Goal: Task Accomplishment & Management: Use online tool/utility

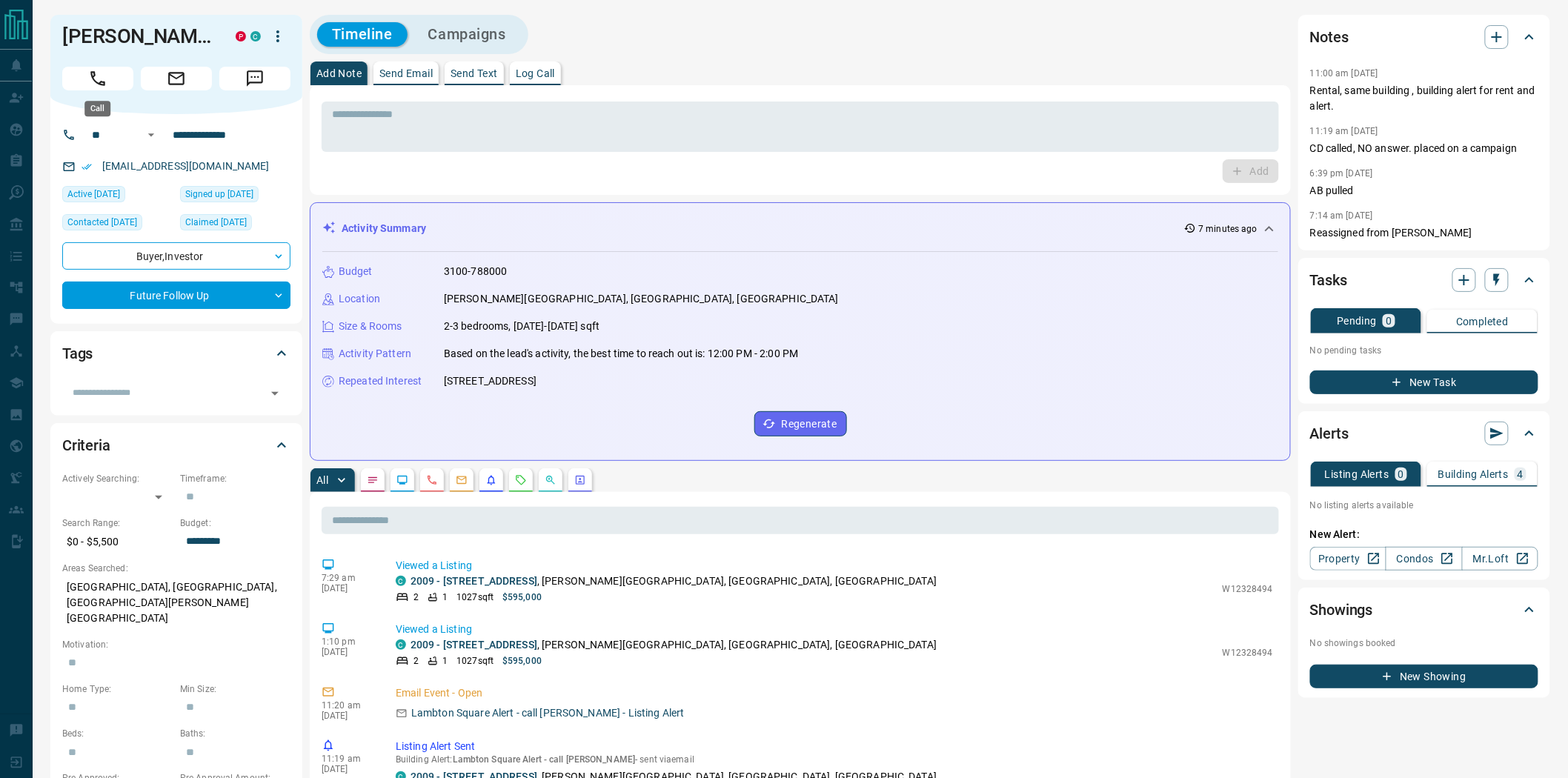
click at [100, 83] on icon "Call" at bounding box center [97, 78] width 19 height 19
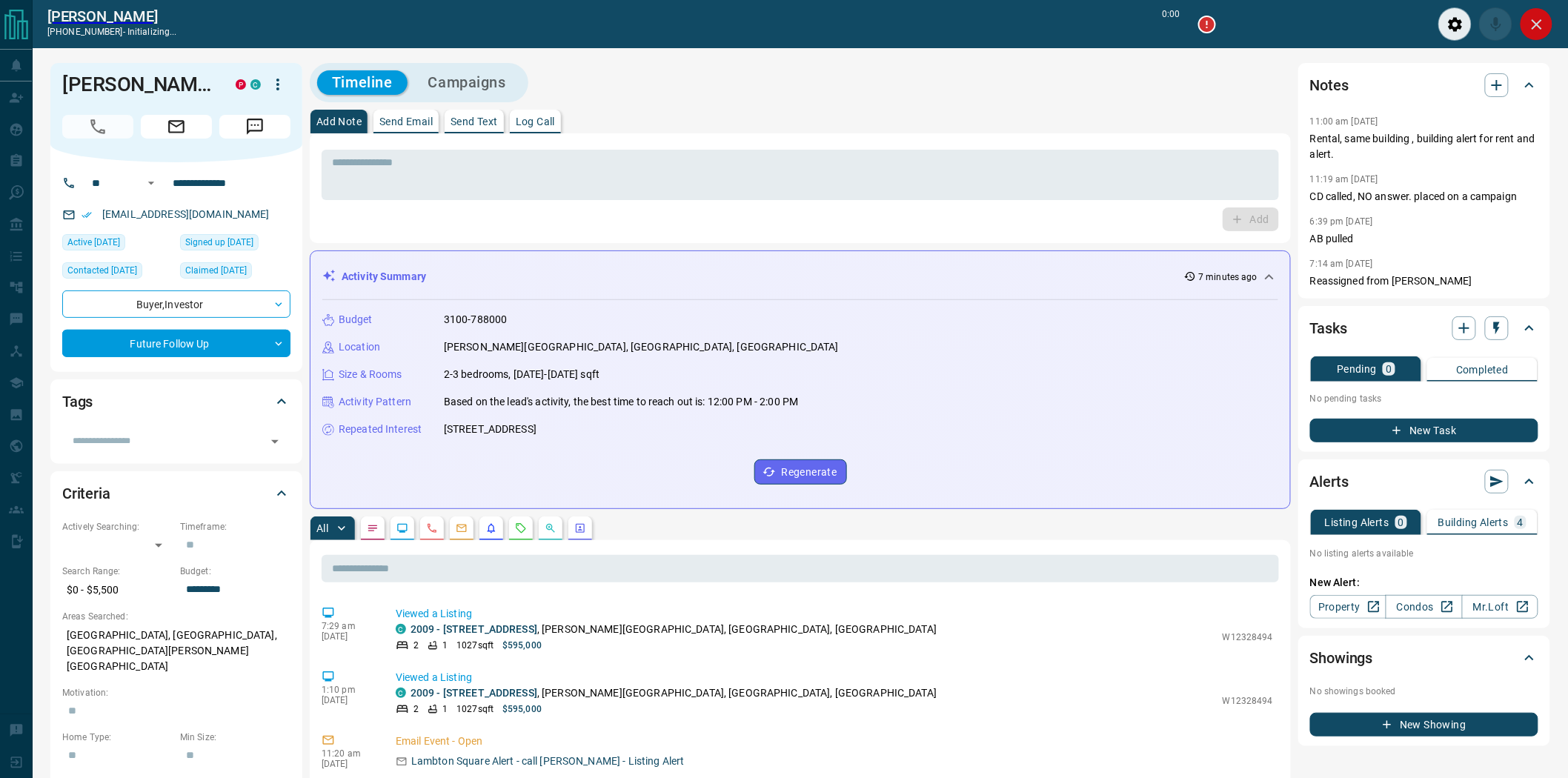
click at [1543, 22] on icon "Close" at bounding box center [1537, 24] width 18 height 18
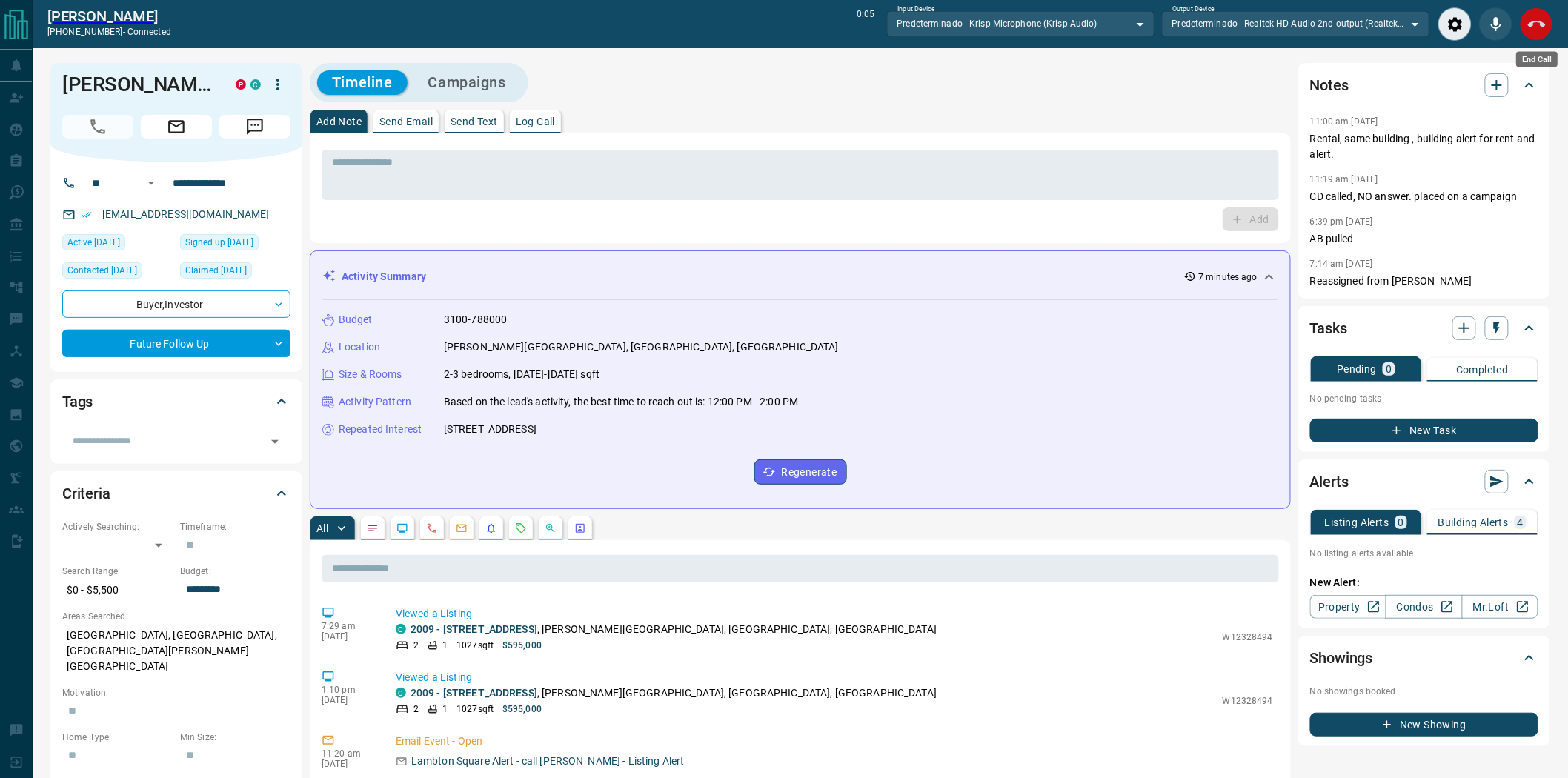
click at [1543, 25] on icon "End Call" at bounding box center [1537, 24] width 18 height 7
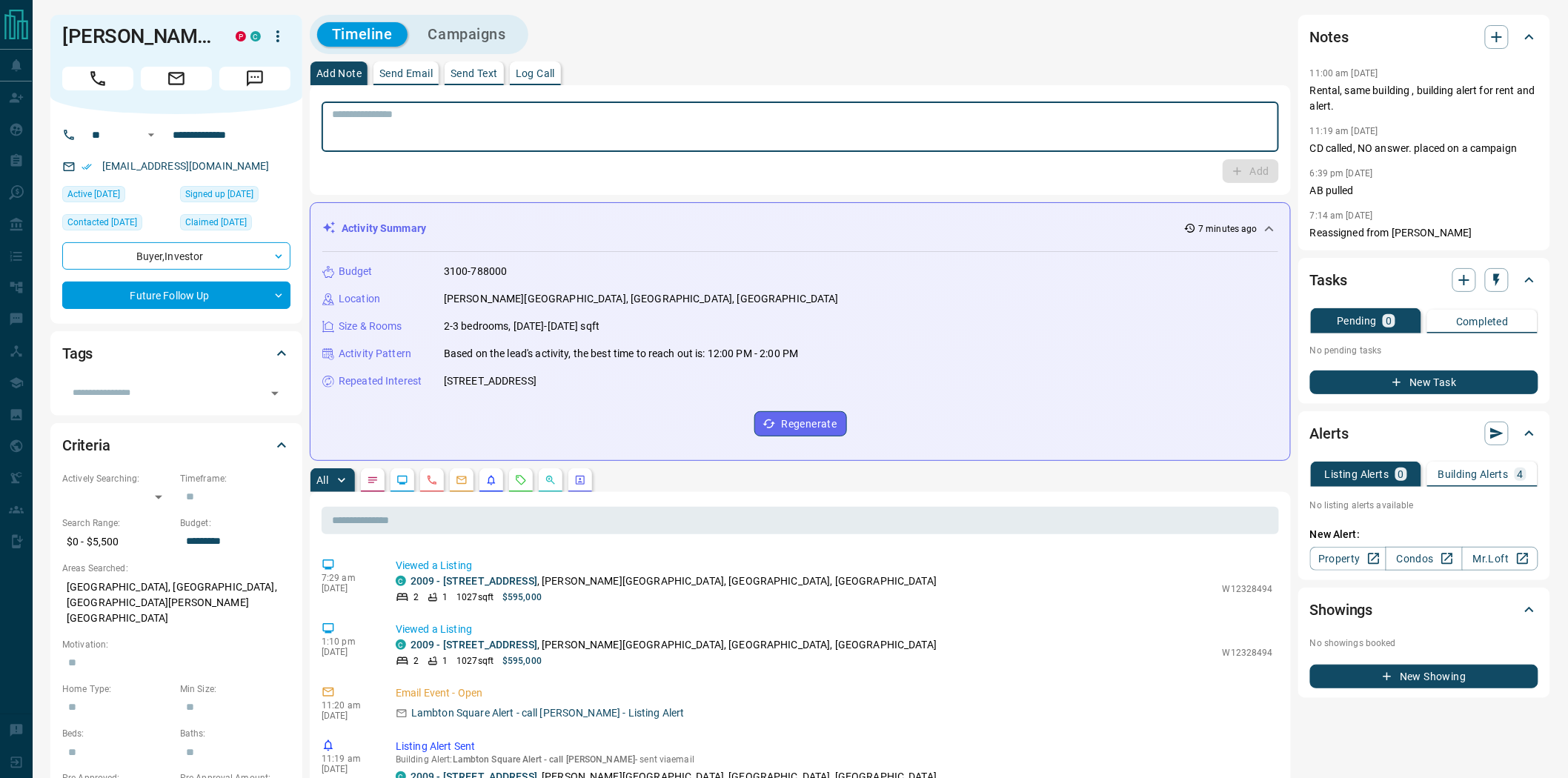
click at [837, 123] on textarea at bounding box center [800, 126] width 937 height 38
paste textarea "**********"
type textarea "**********"
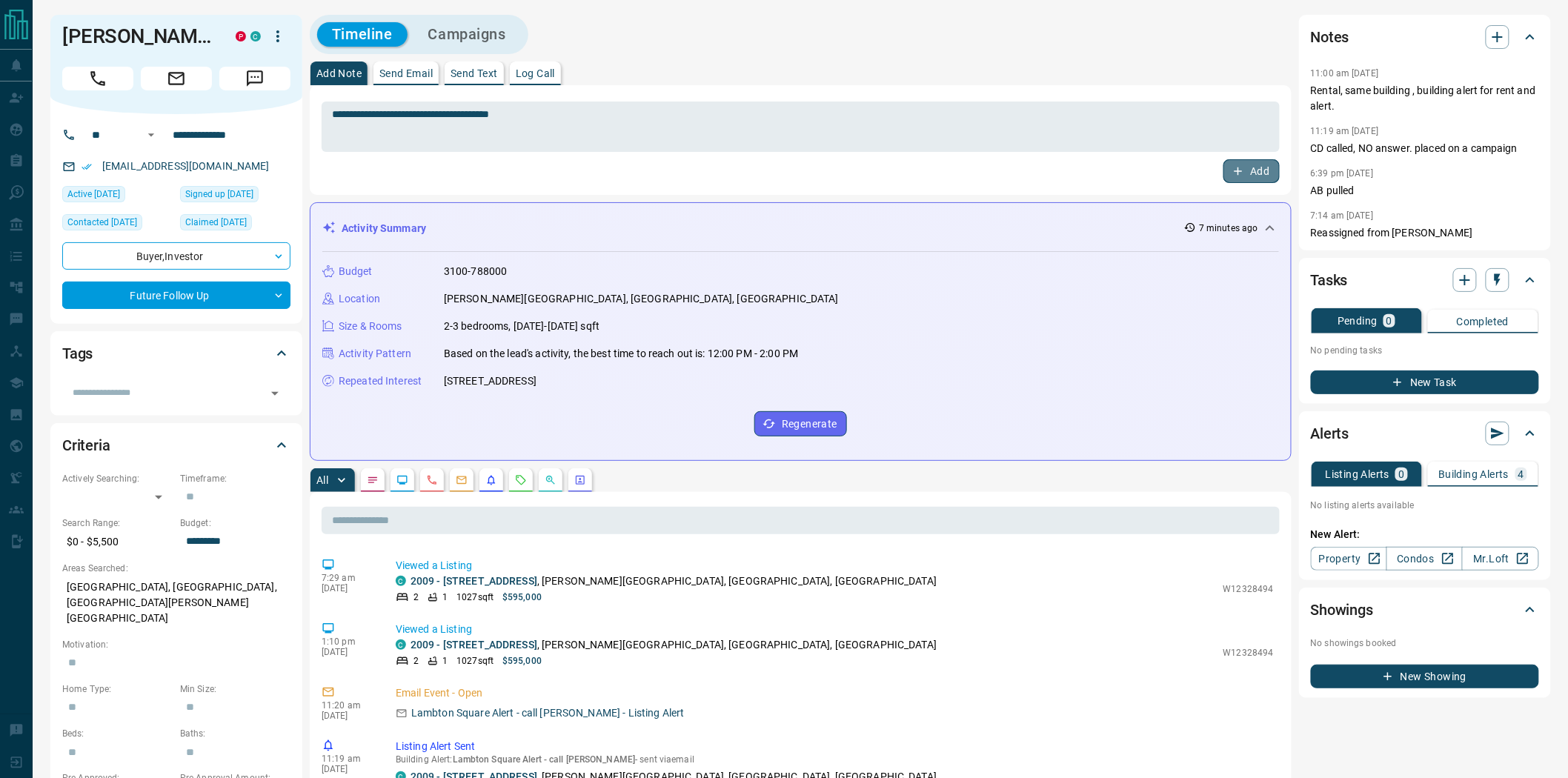
drag, startPoint x: 1251, startPoint y: 164, endPoint x: 782, endPoint y: 97, distance: 473.8
click at [1249, 164] on button "Add" at bounding box center [1251, 171] width 56 height 24
click at [485, 38] on button "Campaigns" at bounding box center [467, 34] width 107 height 25
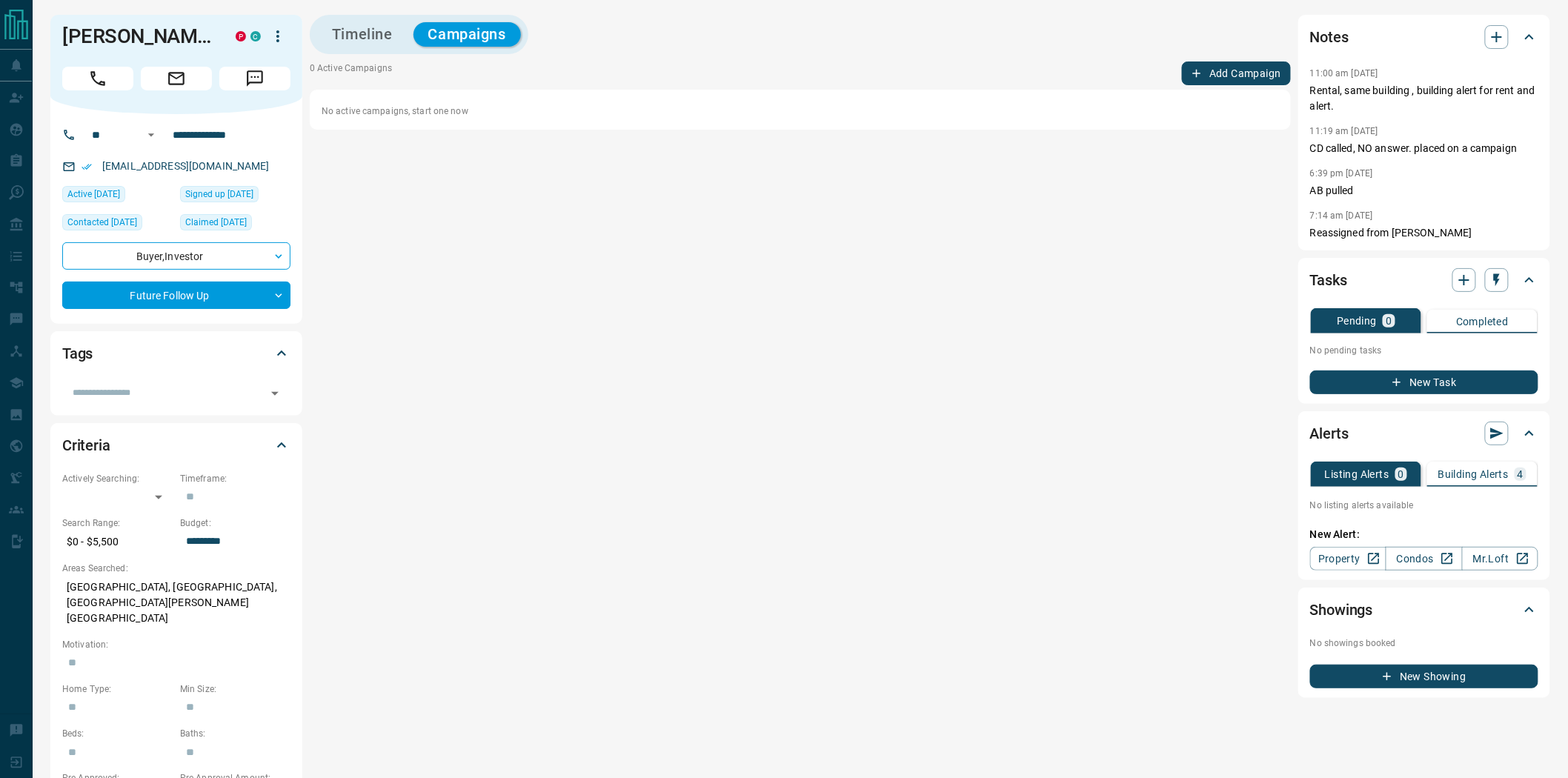
click at [1231, 73] on button "Add Campaign" at bounding box center [1237, 73] width 109 height 24
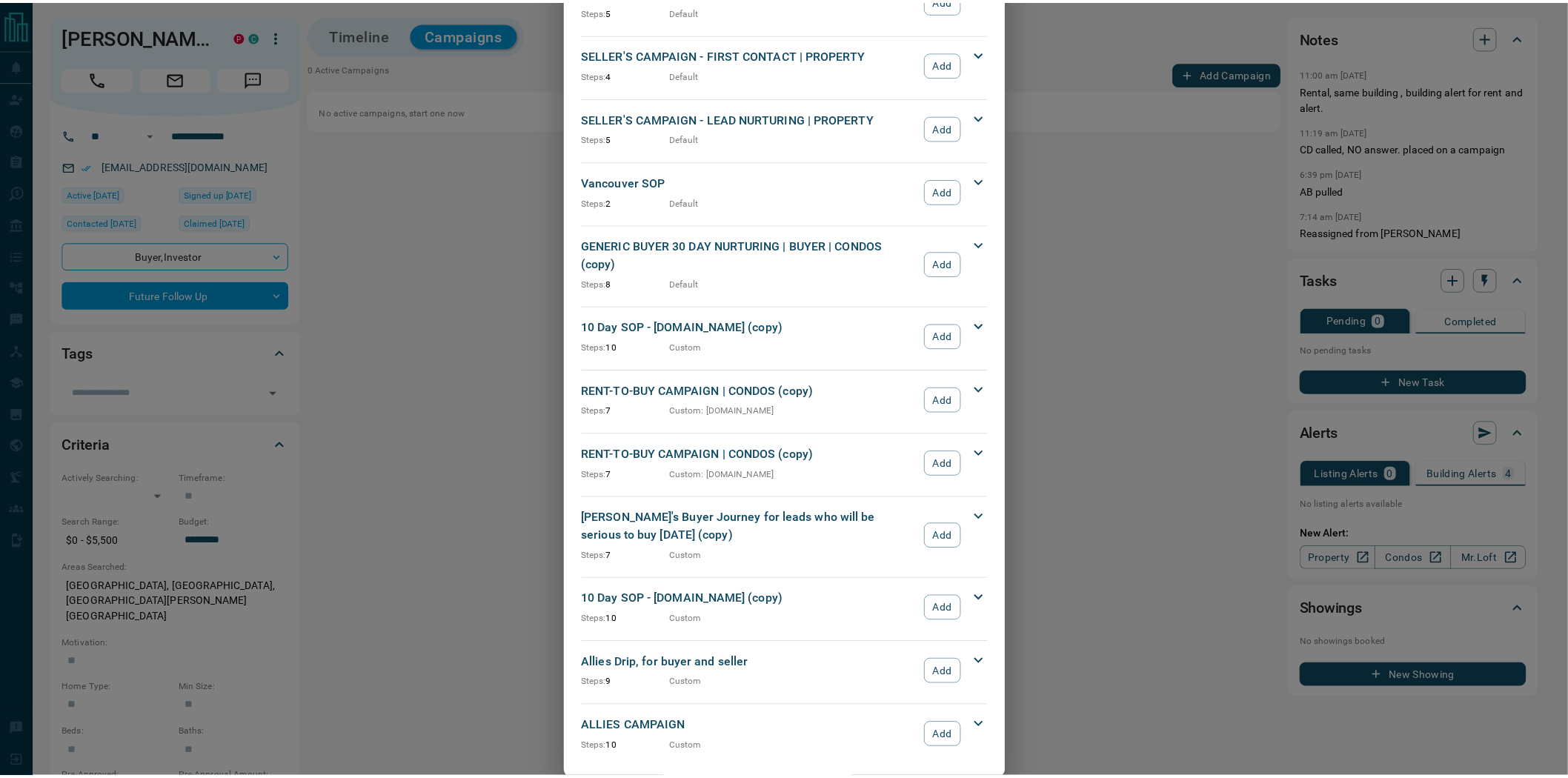
scroll to position [1413, 0]
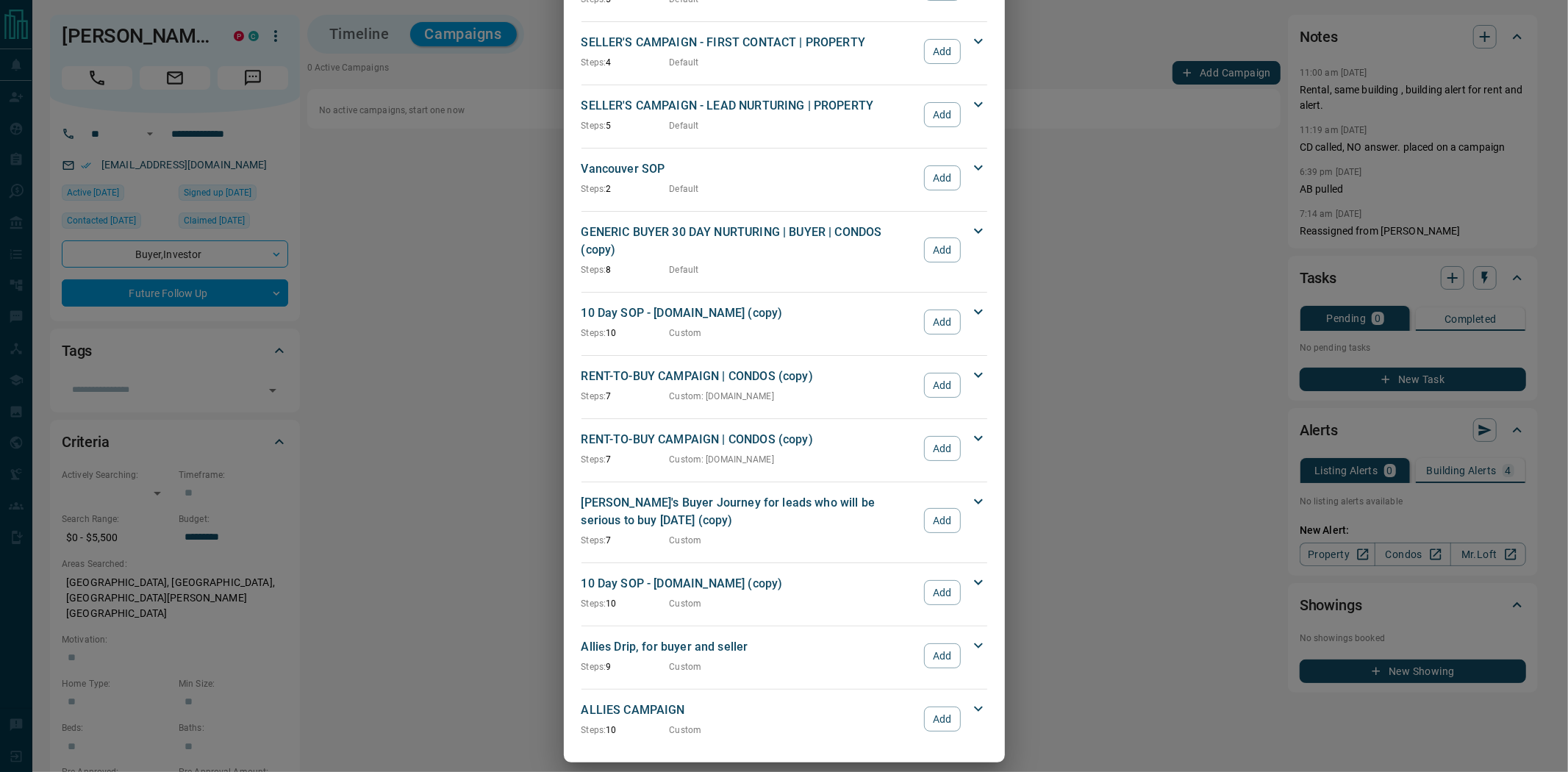
click at [956, 638] on div "Allies Drip, for buyer and seller Steps: 9 Custom Add" at bounding box center [775, 656] width 388 height 35
click at [940, 643] on button "Add" at bounding box center [942, 656] width 36 height 25
